Goal: Task Accomplishment & Management: Manage account settings

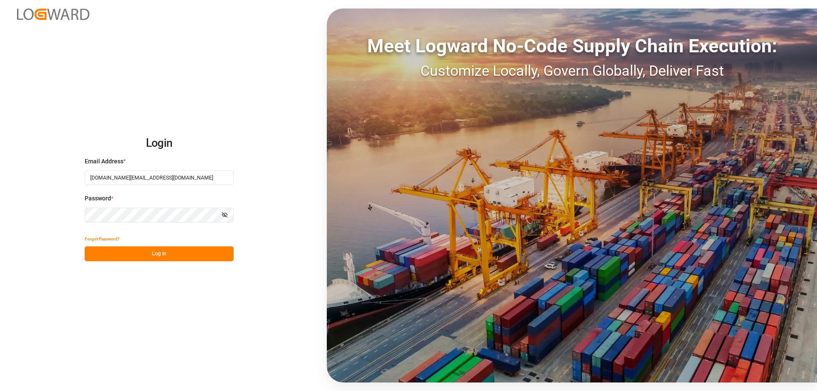
click at [137, 253] on button "Log In" at bounding box center [159, 253] width 149 height 15
